Goal: Information Seeking & Learning: Understand process/instructions

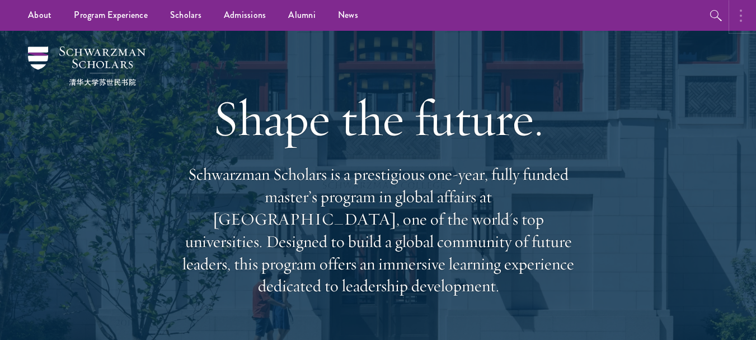
click at [743, 7] on button "button" at bounding box center [744, 15] width 25 height 31
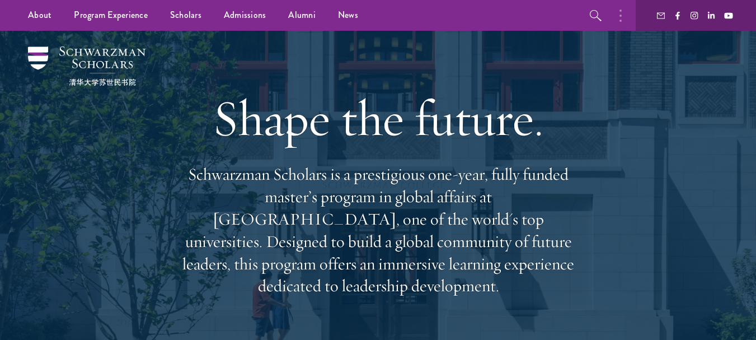
click at [582, 79] on div "Shape the future. Schwarzman Scholars is a prestigious one-year, fully funded m…" at bounding box center [378, 192] width 644 height 322
click at [619, 18] on button "button" at bounding box center [623, 15] width 25 height 31
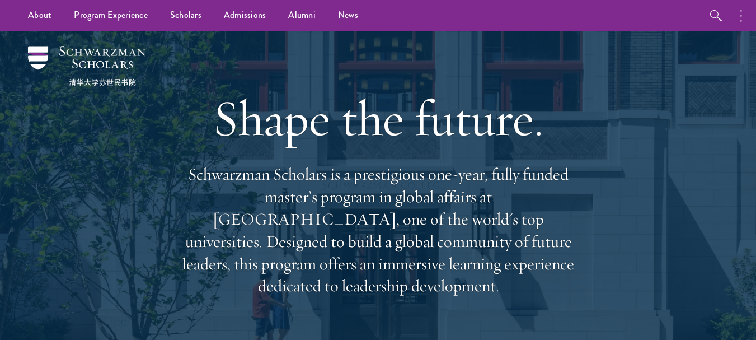
click at [470, 207] on p "Schwarzman Scholars is a prestigious one-year, fully funded master’s program in…" at bounding box center [378, 230] width 403 height 134
drag, startPoint x: 442, startPoint y: 195, endPoint x: 478, endPoint y: 206, distance: 37.5
click at [478, 206] on p "Schwarzman Scholars is a prestigious one-year, fully funded master’s program in…" at bounding box center [378, 230] width 403 height 134
click at [480, 205] on p "Schwarzman Scholars is a prestigious one-year, fully funded master’s program in…" at bounding box center [378, 230] width 403 height 134
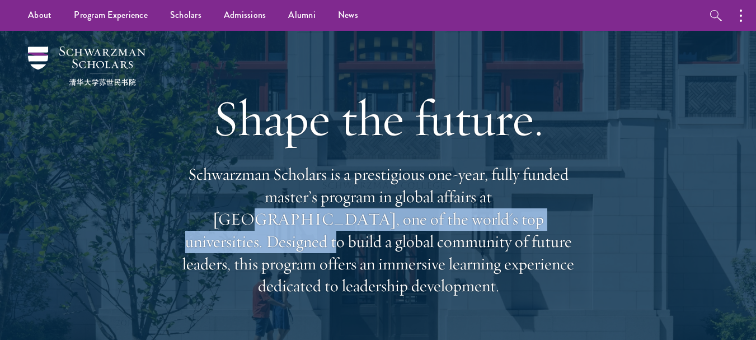
drag, startPoint x: 471, startPoint y: 212, endPoint x: 452, endPoint y: 203, distance: 20.8
click at [450, 203] on p "Schwarzman Scholars is a prestigious one-year, fully funded master’s program in…" at bounding box center [378, 230] width 403 height 134
click at [452, 203] on p "Schwarzman Scholars is a prestigious one-year, fully funded master’s program in…" at bounding box center [378, 230] width 403 height 134
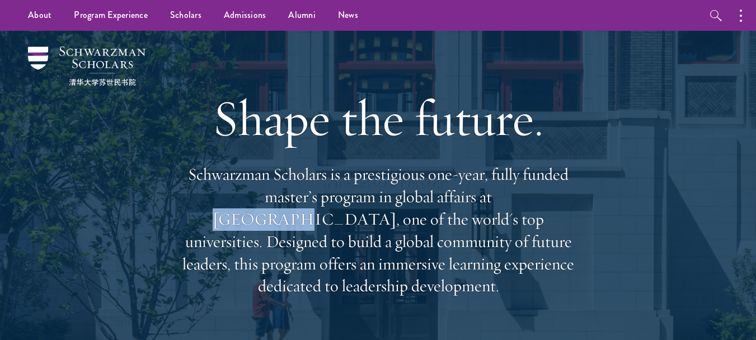
click at [452, 203] on p "Schwarzman Scholars is a prestigious one-year, fully funded master’s program in…" at bounding box center [378, 230] width 403 height 134
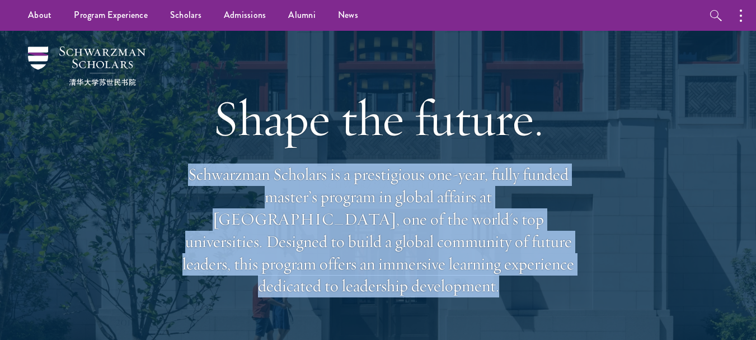
click at [452, 203] on p "Schwarzman Scholars is a prestigious one-year, fully funded master’s program in…" at bounding box center [378, 230] width 403 height 134
click at [455, 202] on p "Schwarzman Scholars is a prestigious one-year, fully funded master’s program in…" at bounding box center [378, 230] width 403 height 134
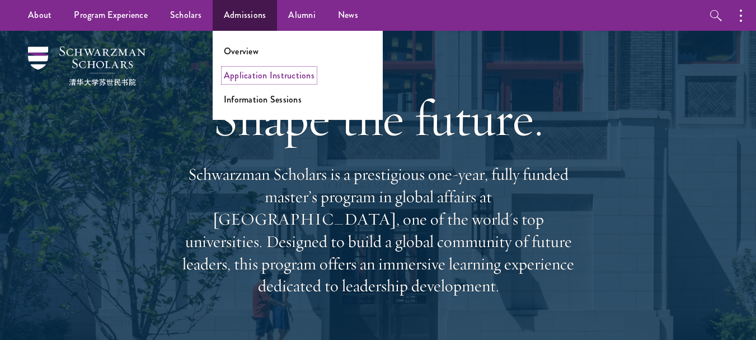
click at [251, 80] on link "Application Instructions" at bounding box center [269, 75] width 91 height 13
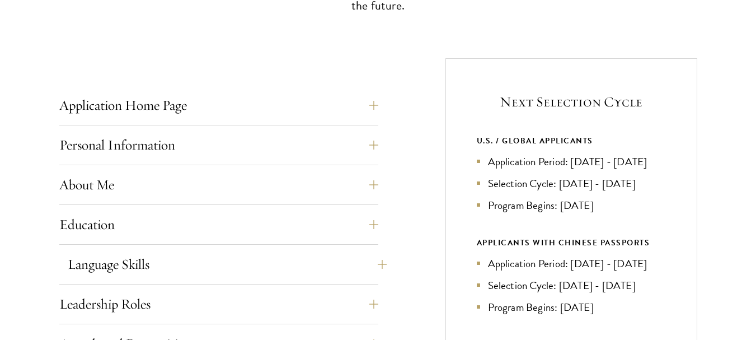
scroll to position [448, 0]
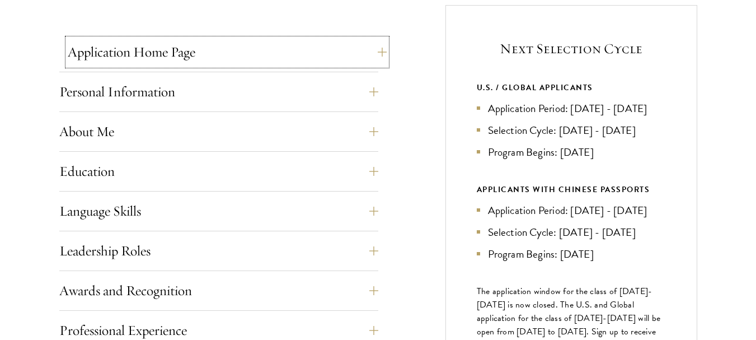
click at [198, 55] on button "Application Home Page" at bounding box center [227, 52] width 319 height 27
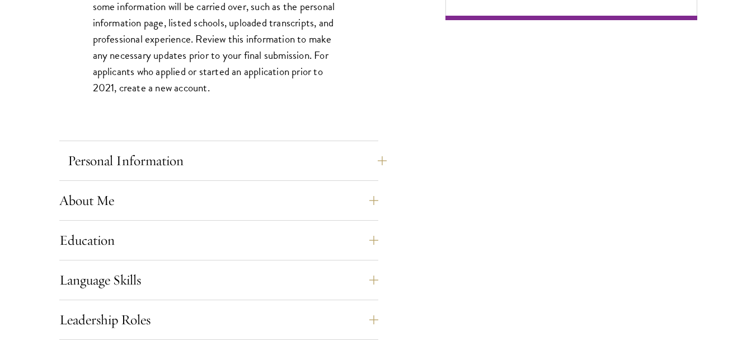
scroll to position [896, 0]
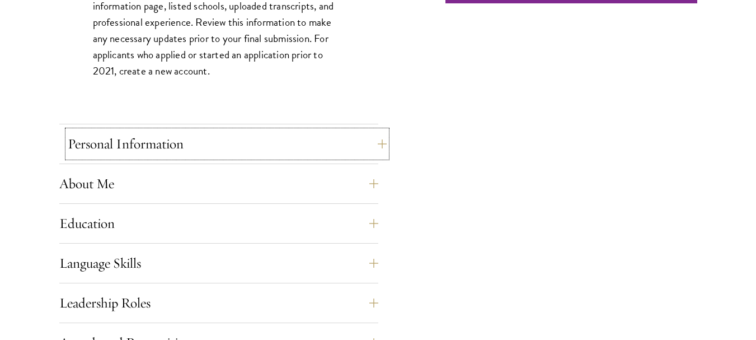
click at [127, 143] on button "Personal Information" at bounding box center [227, 143] width 319 height 27
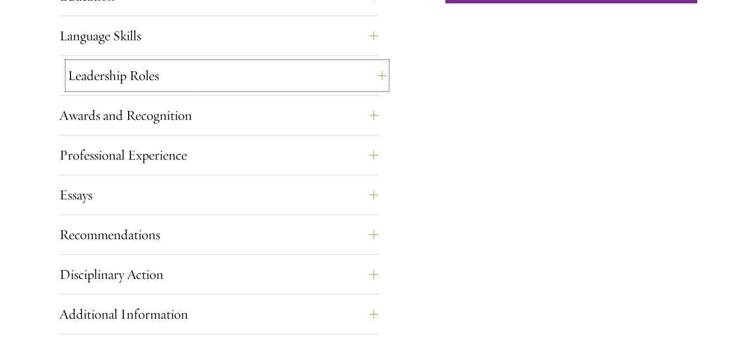
click at [124, 86] on button "Leadership Roles" at bounding box center [227, 75] width 319 height 27
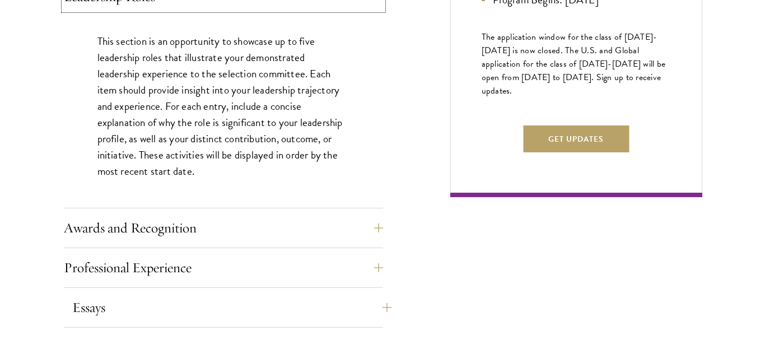
scroll to position [847, 0]
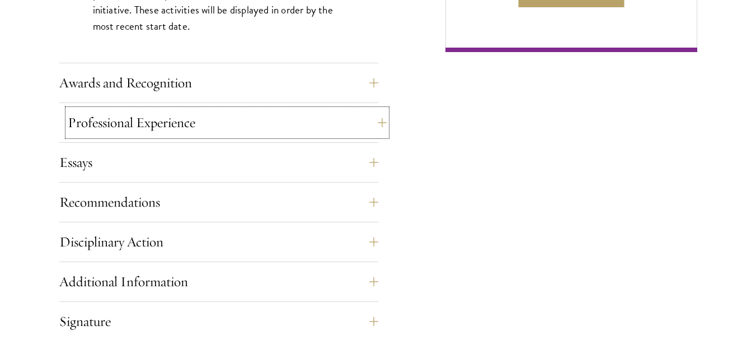
click at [160, 118] on button "Professional Experience" at bounding box center [227, 122] width 319 height 27
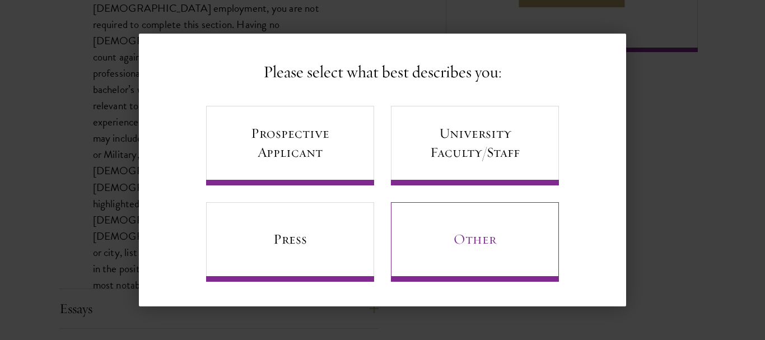
scroll to position [60, 0]
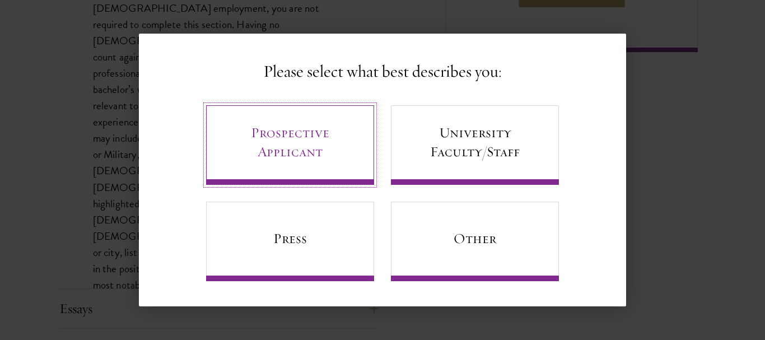
click at [306, 140] on link "Prospective Applicant" at bounding box center [290, 144] width 168 height 79
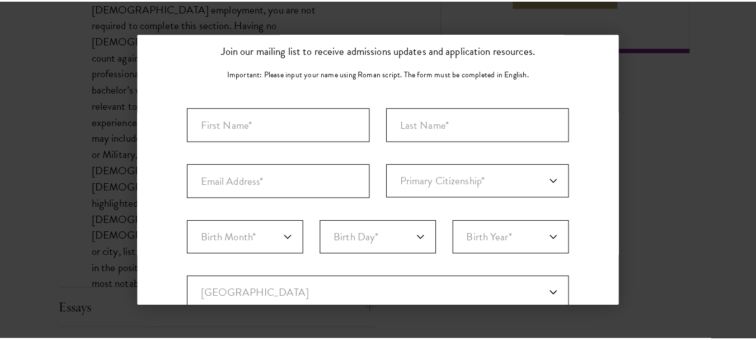
scroll to position [0, 0]
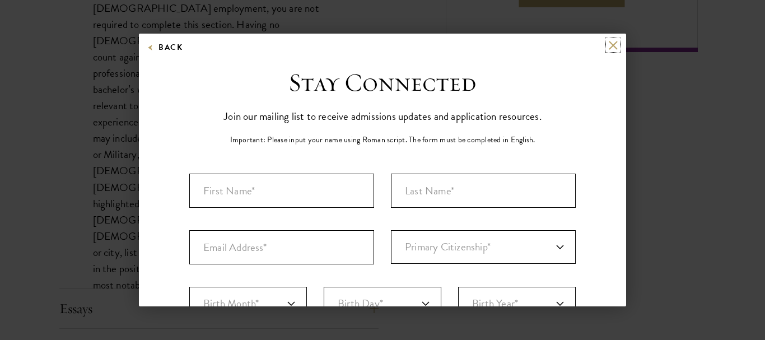
click at [608, 43] on button at bounding box center [613, 45] width 10 height 10
